Goal: Task Accomplishment & Management: Complete application form

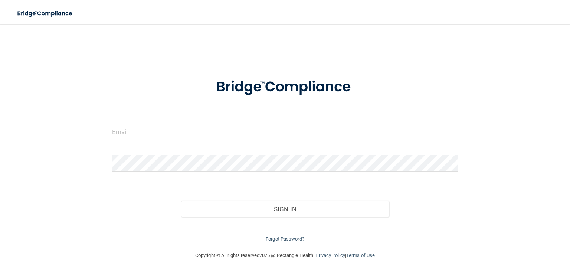
click at [130, 137] on input "email" at bounding box center [285, 132] width 346 height 17
type input "[EMAIL_ADDRESS][DOMAIN_NAME]"
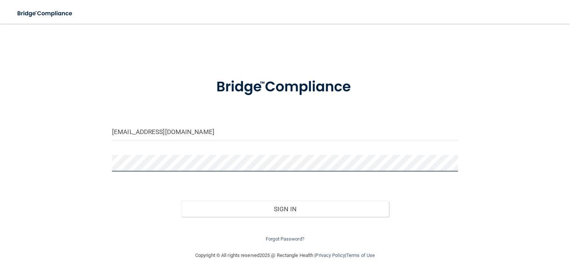
click at [181, 201] on button "Sign In" at bounding box center [285, 209] width 208 height 16
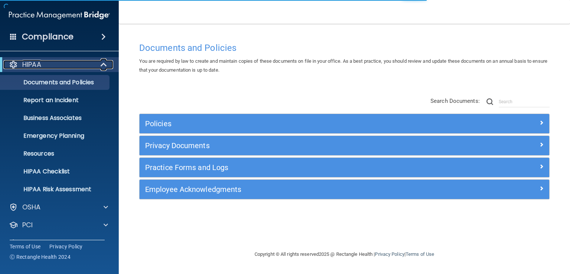
click at [105, 63] on span at bounding box center [104, 64] width 6 height 9
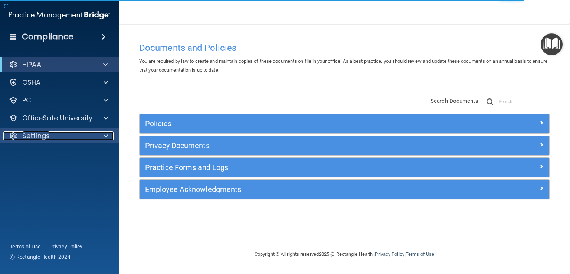
click at [107, 137] on span at bounding box center [106, 135] width 4 height 9
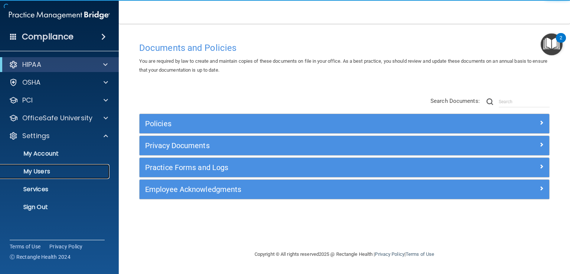
click at [44, 171] on p "My Users" at bounding box center [55, 171] width 101 height 7
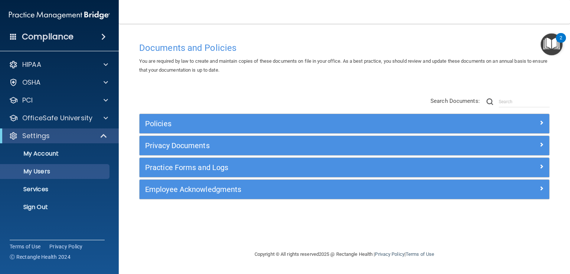
select select "20"
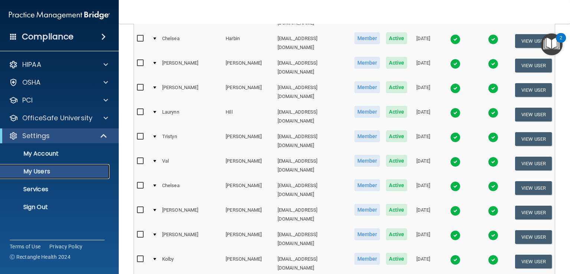
scroll to position [334, 0]
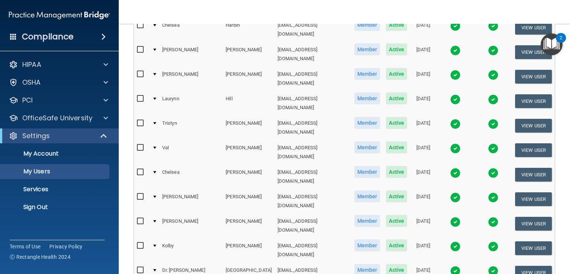
select select "20"
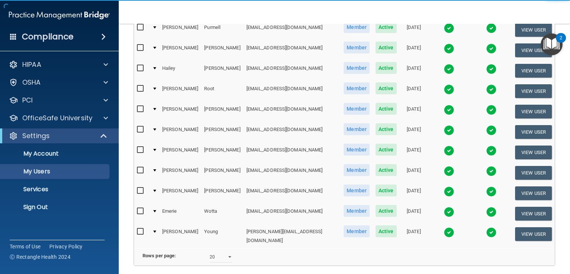
scroll to position [14, 0]
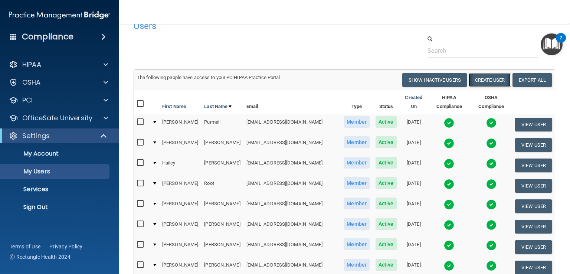
click at [479, 79] on button "Create User" at bounding box center [490, 80] width 42 height 14
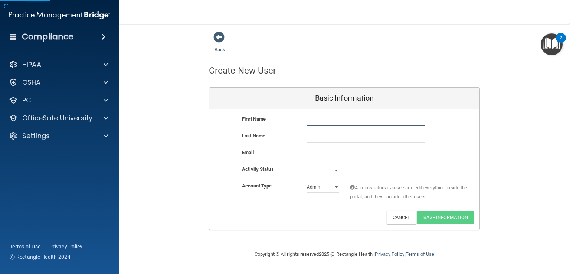
click at [351, 123] on input "text" at bounding box center [366, 120] width 118 height 11
type input "[PERSON_NAME]"
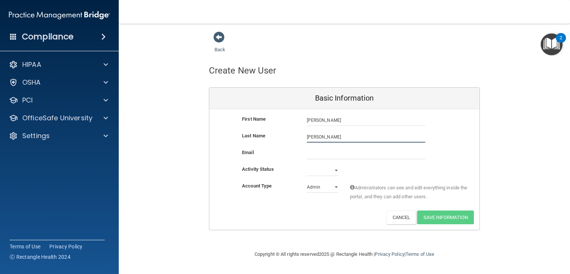
type input "[PERSON_NAME]"
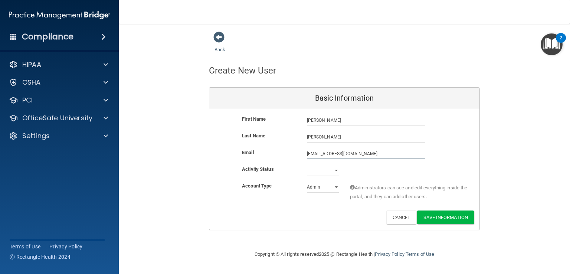
type input "[EMAIL_ADDRESS][DOMAIN_NAME]"
click at [339, 184] on select "Admin Member" at bounding box center [323, 187] width 32 height 11
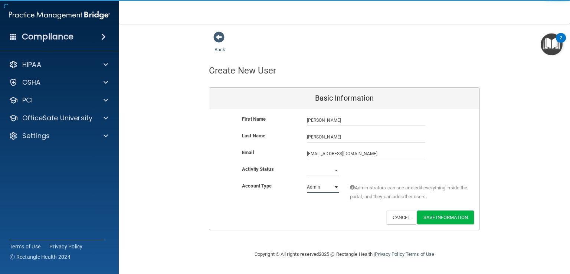
select select "practice_member"
click at [307, 182] on select "Admin Member" at bounding box center [323, 187] width 32 height 11
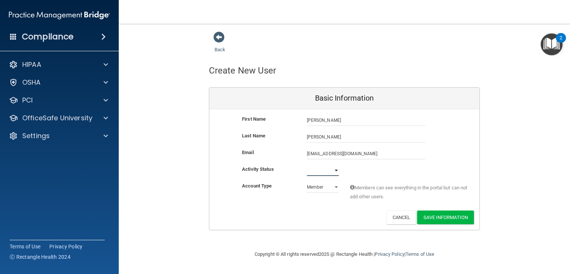
click at [322, 171] on select "Active Inactive" at bounding box center [323, 170] width 32 height 11
select select "active"
click at [307, 165] on select "Active Inactive" at bounding box center [323, 170] width 32 height 11
click at [455, 218] on button "Save Information" at bounding box center [445, 218] width 57 height 14
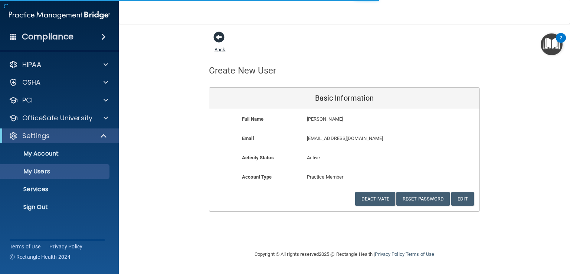
select select "20"
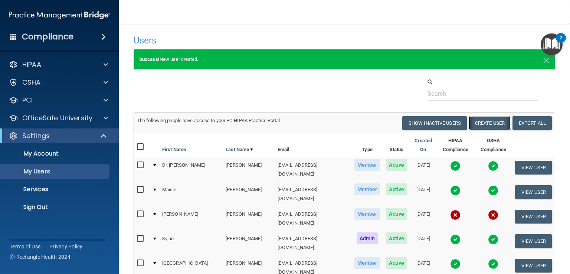
click at [491, 126] on button "Create User" at bounding box center [490, 123] width 42 height 14
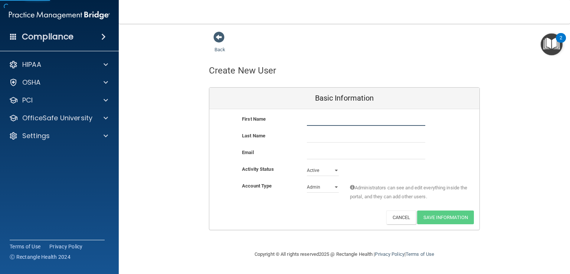
click at [318, 122] on input "text" at bounding box center [366, 120] width 118 height 11
type input "[PERSON_NAME]"
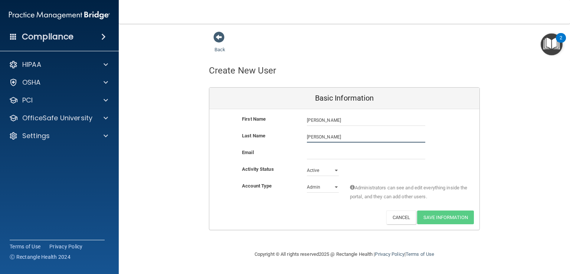
type input "[PERSON_NAME]"
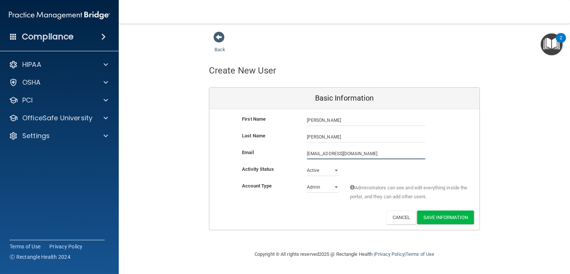
type input "[EMAIL_ADDRESS][DOMAIN_NAME]"
click at [322, 189] on select "Admin Member" at bounding box center [323, 187] width 32 height 11
select select "practice_member"
click at [307, 182] on select "Admin Member" at bounding box center [323, 187] width 32 height 11
click at [441, 213] on button "Save Information" at bounding box center [445, 218] width 57 height 14
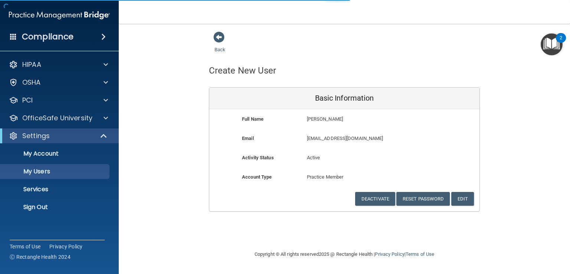
select select "20"
